Goal: Check status: Check status

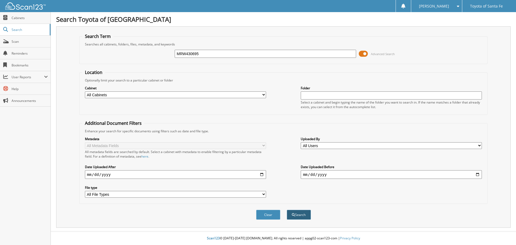
type input "MRW430695"
click at [305, 217] on button "Search" at bounding box center [299, 215] width 24 height 10
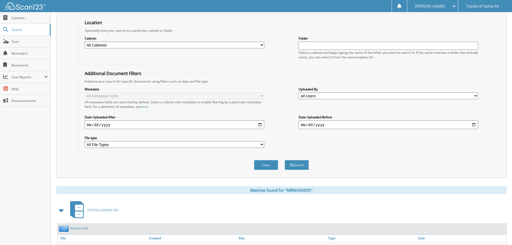
scroll to position [129, 0]
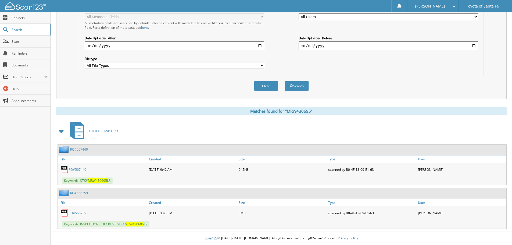
click at [77, 211] on link "RO#566259" at bounding box center [77, 213] width 18 height 5
